Goal: Check status

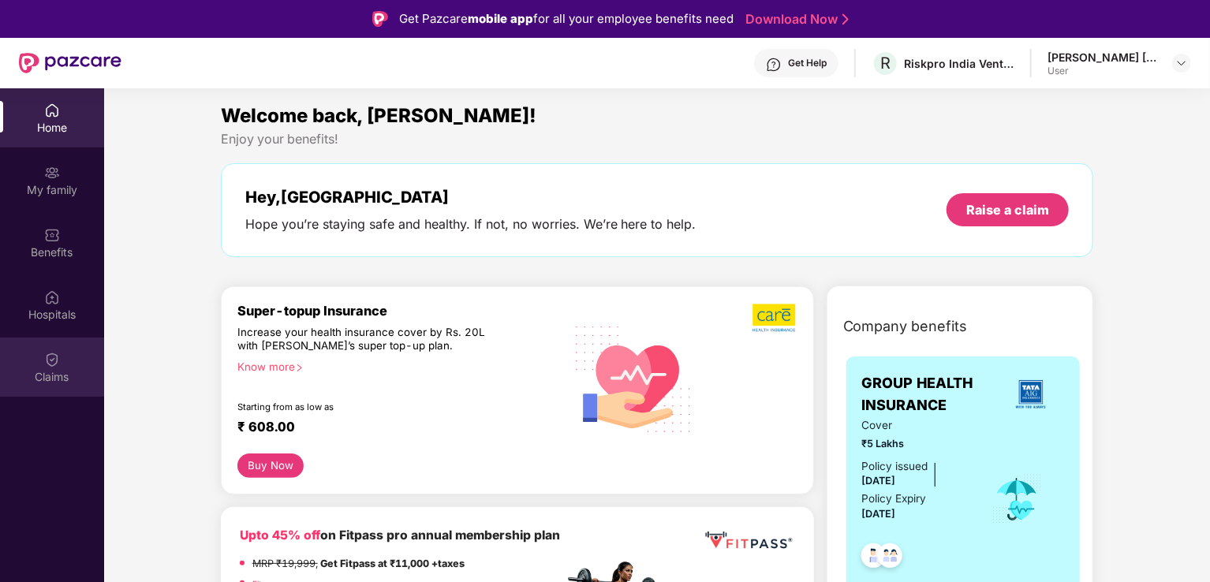
click at [54, 367] on div "Claims" at bounding box center [52, 367] width 104 height 59
